Goal: Task Accomplishment & Management: Manage account settings

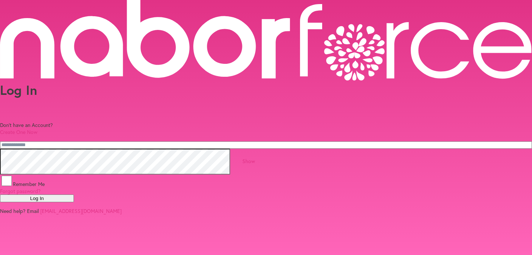
click at [161, 141] on input "email" at bounding box center [266, 144] width 532 height 7
type input "**********"
click at [74, 197] on button "Log In" at bounding box center [37, 199] width 74 height 8
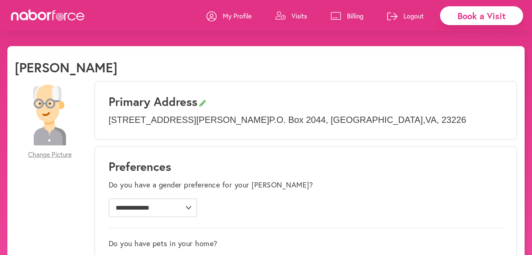
click at [264, 122] on p "[STREET_ADDRESS][PERSON_NAME] [STREET_ADDRESS]" at bounding box center [306, 120] width 394 height 11
click at [375, 111] on div "Primary Address [STREET_ADDRESS][PERSON_NAME] [STREET_ADDRESS]" at bounding box center [305, 110] width 423 height 59
click at [372, 111] on div "Primary Address [STREET_ADDRESS][PERSON_NAME] [STREET_ADDRESS]" at bounding box center [305, 110] width 423 height 59
click at [206, 102] on icon at bounding box center [202, 103] width 7 height 7
select select "**"
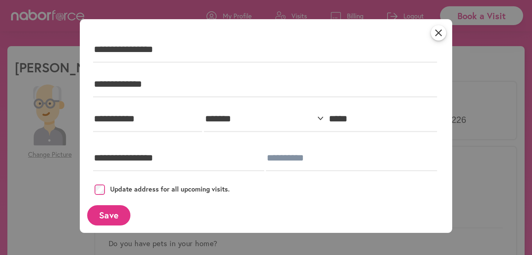
click at [213, 102] on div "**********" at bounding box center [266, 119] width 124 height 35
click at [153, 119] on input "**********" at bounding box center [147, 119] width 109 height 26
type input "*"
type input "********"
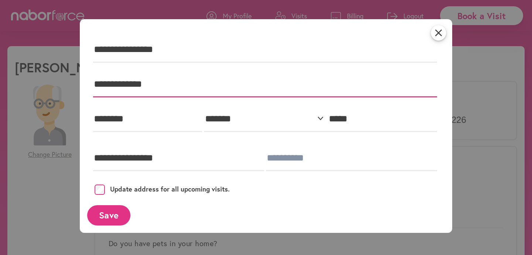
click at [164, 83] on input "**********" at bounding box center [265, 85] width 344 height 26
type input "*"
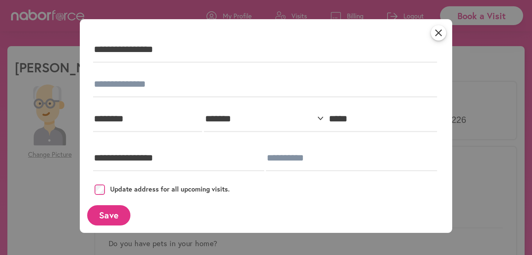
click at [109, 216] on button "Save" at bounding box center [108, 215] width 43 height 20
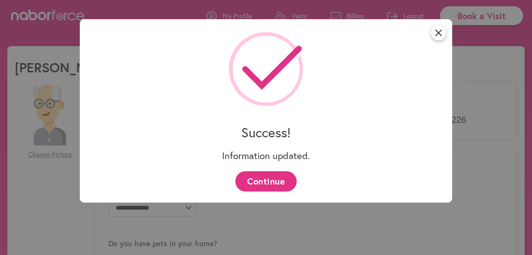
click at [267, 180] on button "Continue" at bounding box center [265, 181] width 61 height 20
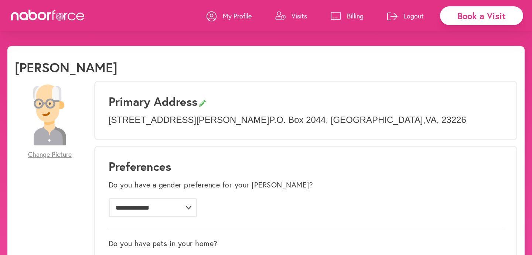
click at [219, 99] on h3 "Primary Address" at bounding box center [306, 102] width 394 height 14
click at [163, 102] on h3 "Primary Address" at bounding box center [306, 102] width 394 height 14
click at [157, 118] on p "[STREET_ADDRESS][PERSON_NAME] [STREET_ADDRESS]" at bounding box center [306, 120] width 394 height 11
click at [235, 16] on p "My Profile" at bounding box center [237, 15] width 29 height 9
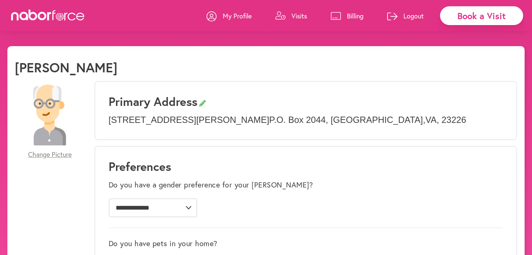
click at [239, 16] on p "My Profile" at bounding box center [237, 15] width 29 height 9
click at [239, 14] on p "My Profile" at bounding box center [237, 15] width 29 height 9
click at [326, 120] on p "[STREET_ADDRESS][PERSON_NAME] [STREET_ADDRESS]" at bounding box center [306, 120] width 394 height 11
click at [170, 98] on h3 "Primary Address" at bounding box center [306, 102] width 394 height 14
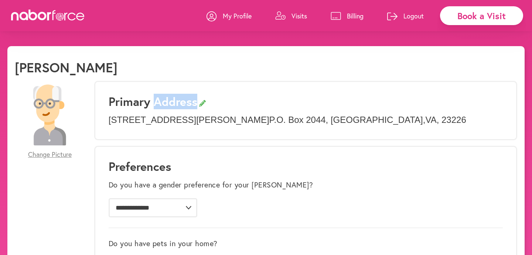
click at [170, 98] on h3 "Primary Address" at bounding box center [306, 102] width 394 height 14
click at [152, 100] on h3 "Primary Address" at bounding box center [306, 102] width 394 height 14
click at [206, 103] on icon at bounding box center [202, 103] width 7 height 7
select select "**"
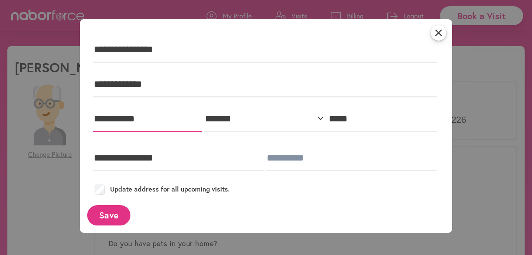
click at [152, 121] on input "**********" at bounding box center [147, 119] width 109 height 26
type input "*"
type input "********"
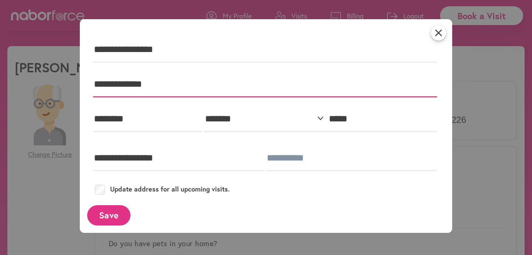
click at [158, 85] on input "**********" at bounding box center [265, 85] width 344 height 26
type input "*"
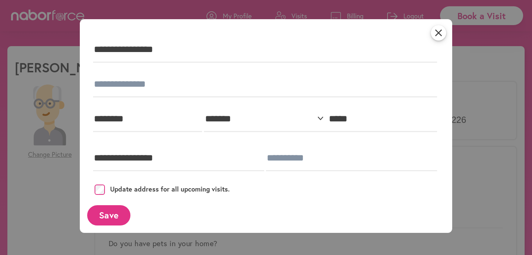
click at [106, 217] on button "Save" at bounding box center [108, 215] width 43 height 20
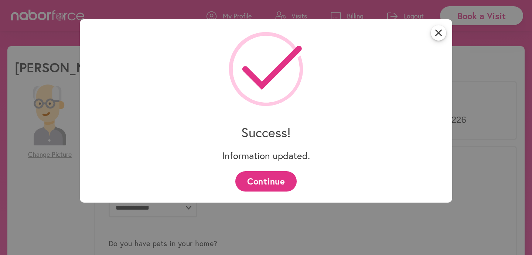
click at [258, 180] on button "Continue" at bounding box center [265, 181] width 61 height 20
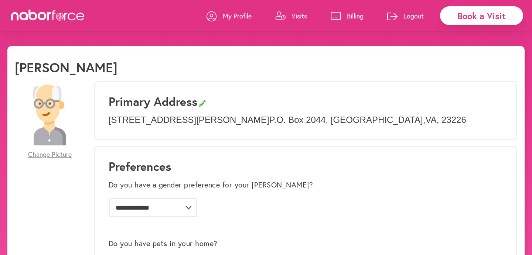
click at [311, 120] on p "[STREET_ADDRESS][PERSON_NAME] [STREET_ADDRESS]" at bounding box center [306, 120] width 394 height 11
click at [293, 122] on p "[STREET_ADDRESS][PERSON_NAME] [STREET_ADDRESS]" at bounding box center [306, 120] width 394 height 11
click at [202, 104] on h3 "Primary Address" at bounding box center [306, 102] width 394 height 14
click at [235, 15] on p "My Profile" at bounding box center [237, 15] width 29 height 9
click at [236, 17] on p "My Profile" at bounding box center [237, 15] width 29 height 9
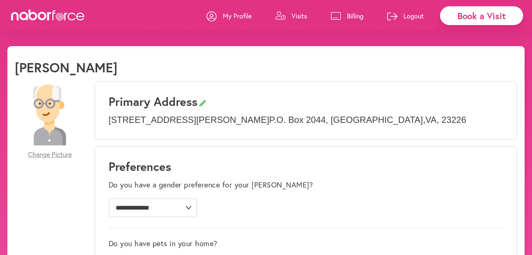
click at [239, 16] on p "My Profile" at bounding box center [237, 15] width 29 height 9
click at [225, 16] on p "My Profile" at bounding box center [237, 15] width 29 height 9
click at [214, 16] on icon at bounding box center [212, 16] width 10 height 10
click at [239, 13] on p "My Profile" at bounding box center [237, 15] width 29 height 9
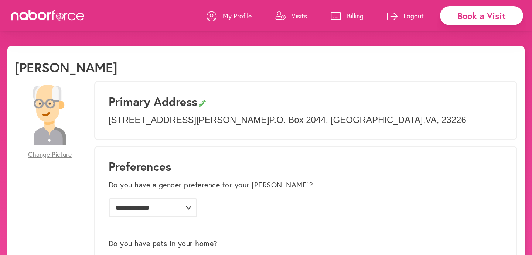
click at [207, 16] on icon at bounding box center [212, 16] width 10 height 10
click at [140, 23] on div "Book a Visit My Profile Visits Billing Logout" at bounding box center [266, 15] width 532 height 31
click at [233, 13] on p "My Profile" at bounding box center [237, 15] width 29 height 9
click at [413, 16] on p "Logout" at bounding box center [413, 15] width 20 height 9
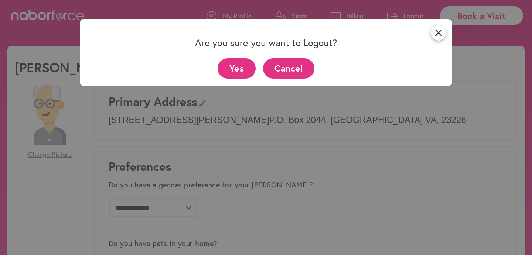
click at [236, 64] on button "Yes" at bounding box center [237, 68] width 38 height 20
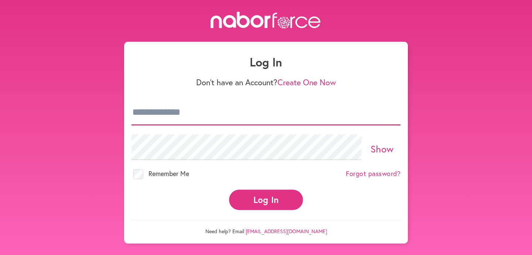
click at [154, 118] on input "email" at bounding box center [266, 113] width 269 height 26
type input "**********"
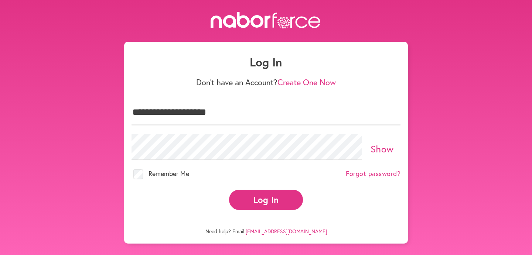
click at [263, 198] on button "Log In" at bounding box center [266, 200] width 74 height 20
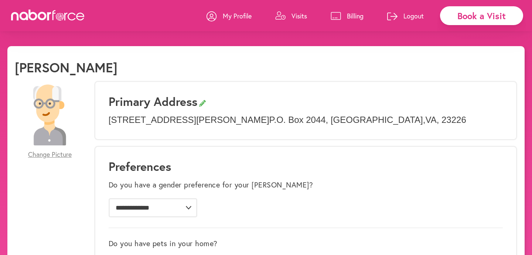
click at [208, 102] on h3 "Primary Address" at bounding box center [306, 102] width 394 height 14
click at [238, 119] on p "[STREET_ADDRESS][PERSON_NAME] [STREET_ADDRESS]" at bounding box center [306, 120] width 394 height 11
click at [313, 120] on p "[STREET_ADDRESS][PERSON_NAME] [STREET_ADDRESS]" at bounding box center [306, 120] width 394 height 11
click at [310, 118] on p "[STREET_ADDRESS][PERSON_NAME] [STREET_ADDRESS]" at bounding box center [306, 120] width 394 height 11
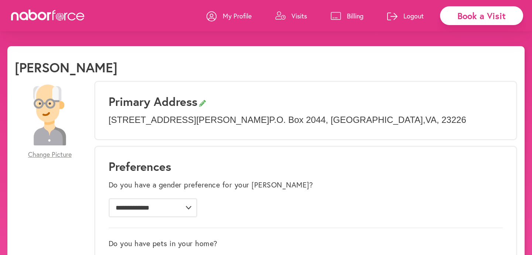
click at [310, 118] on p "[STREET_ADDRESS][PERSON_NAME] [STREET_ADDRESS]" at bounding box center [306, 120] width 394 height 11
click at [286, 120] on p "[STREET_ADDRESS][PERSON_NAME] [STREET_ADDRESS]" at bounding box center [306, 120] width 394 height 11
drag, startPoint x: 286, startPoint y: 120, endPoint x: 201, endPoint y: 120, distance: 85.0
click at [201, 120] on p "[STREET_ADDRESS][PERSON_NAME] [STREET_ADDRESS]" at bounding box center [306, 120] width 394 height 11
click at [312, 117] on p "[STREET_ADDRESS][PERSON_NAME] [STREET_ADDRESS]" at bounding box center [306, 120] width 394 height 11
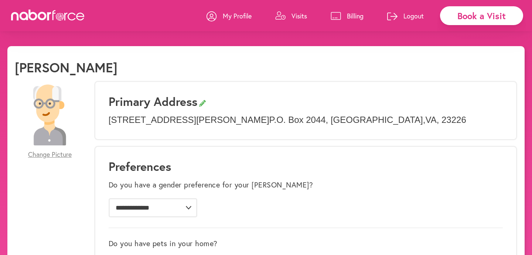
drag, startPoint x: 312, startPoint y: 117, endPoint x: 311, endPoint y: 112, distance: 5.2
click at [311, 112] on div "Primary Address [STREET_ADDRESS][PERSON_NAME] [STREET_ADDRESS]" at bounding box center [305, 110] width 423 height 59
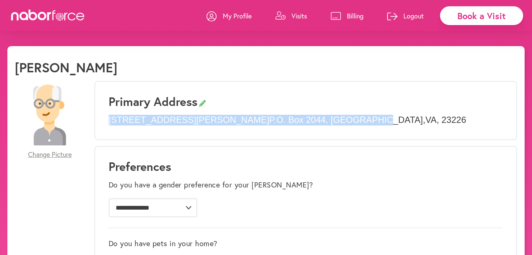
click at [273, 119] on p "[STREET_ADDRESS][PERSON_NAME] [STREET_ADDRESS]" at bounding box center [306, 120] width 394 height 11
click at [311, 118] on p "[STREET_ADDRESS][PERSON_NAME] [STREET_ADDRESS]" at bounding box center [306, 120] width 394 height 11
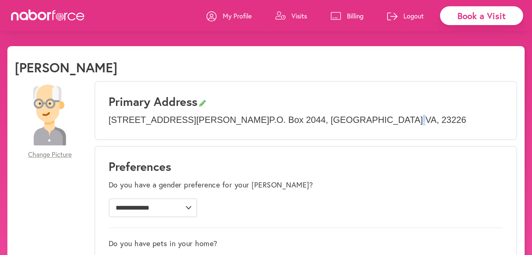
click at [311, 117] on p "[STREET_ADDRESS][PERSON_NAME] [STREET_ADDRESS]" at bounding box center [306, 120] width 394 height 11
click at [295, 124] on p "[STREET_ADDRESS][PERSON_NAME] [STREET_ADDRESS]" at bounding box center [306, 120] width 394 height 11
click at [238, 15] on p "My Profile" at bounding box center [237, 15] width 29 height 9
click at [212, 17] on icon at bounding box center [212, 16] width 10 height 10
click at [415, 81] on div "Primary Address [STREET_ADDRESS][PERSON_NAME] [STREET_ADDRESS]" at bounding box center [305, 110] width 423 height 59
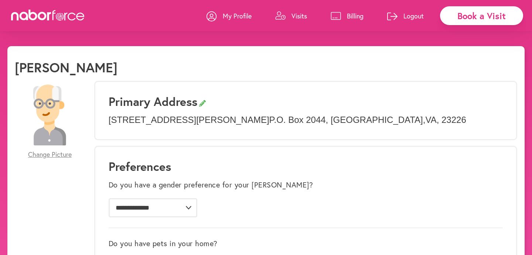
click at [414, 16] on p "Logout" at bounding box center [413, 15] width 20 height 9
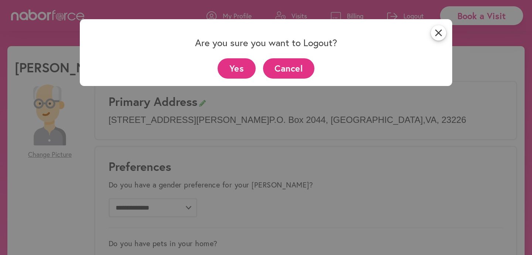
click at [235, 71] on button "Yes" at bounding box center [237, 68] width 38 height 20
